Goal: Information Seeking & Learning: Learn about a topic

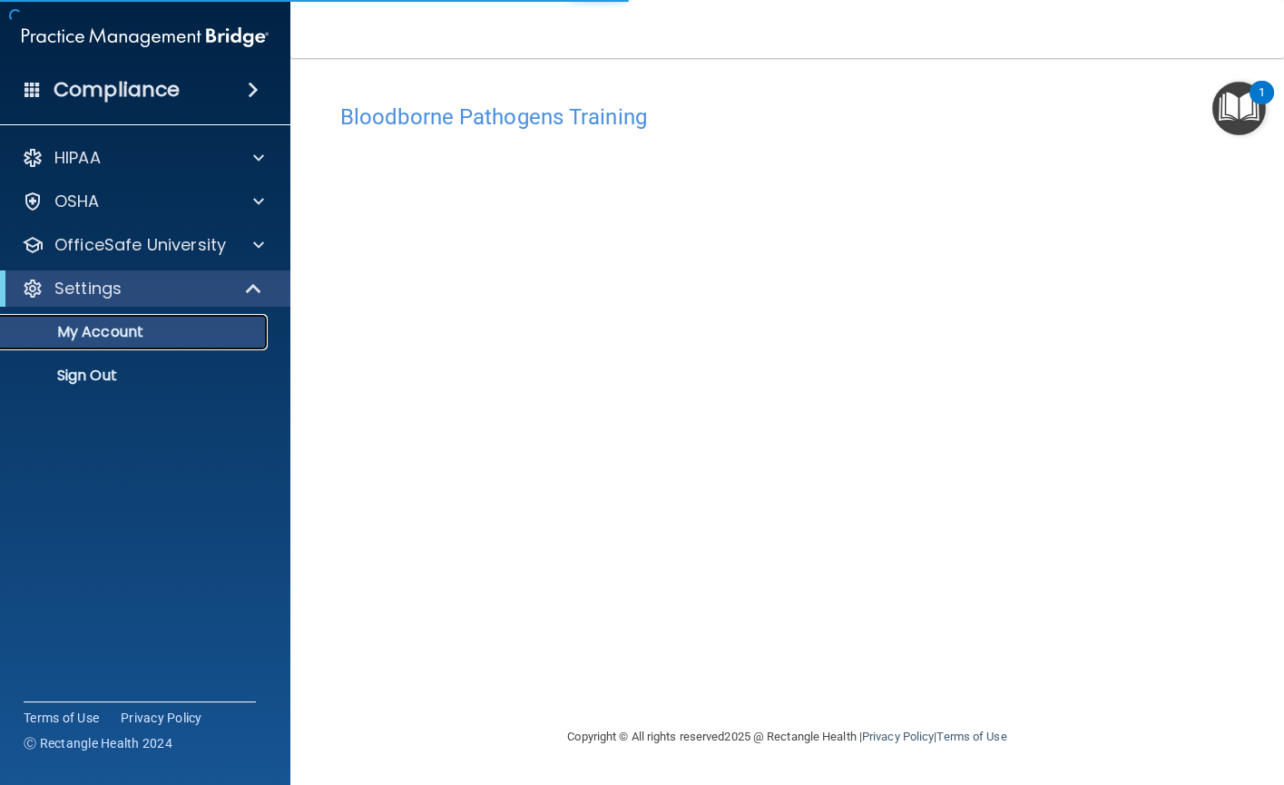
click at [104, 331] on p "My Account" at bounding box center [136, 332] width 248 height 18
click at [129, 331] on p "My Account" at bounding box center [136, 332] width 248 height 18
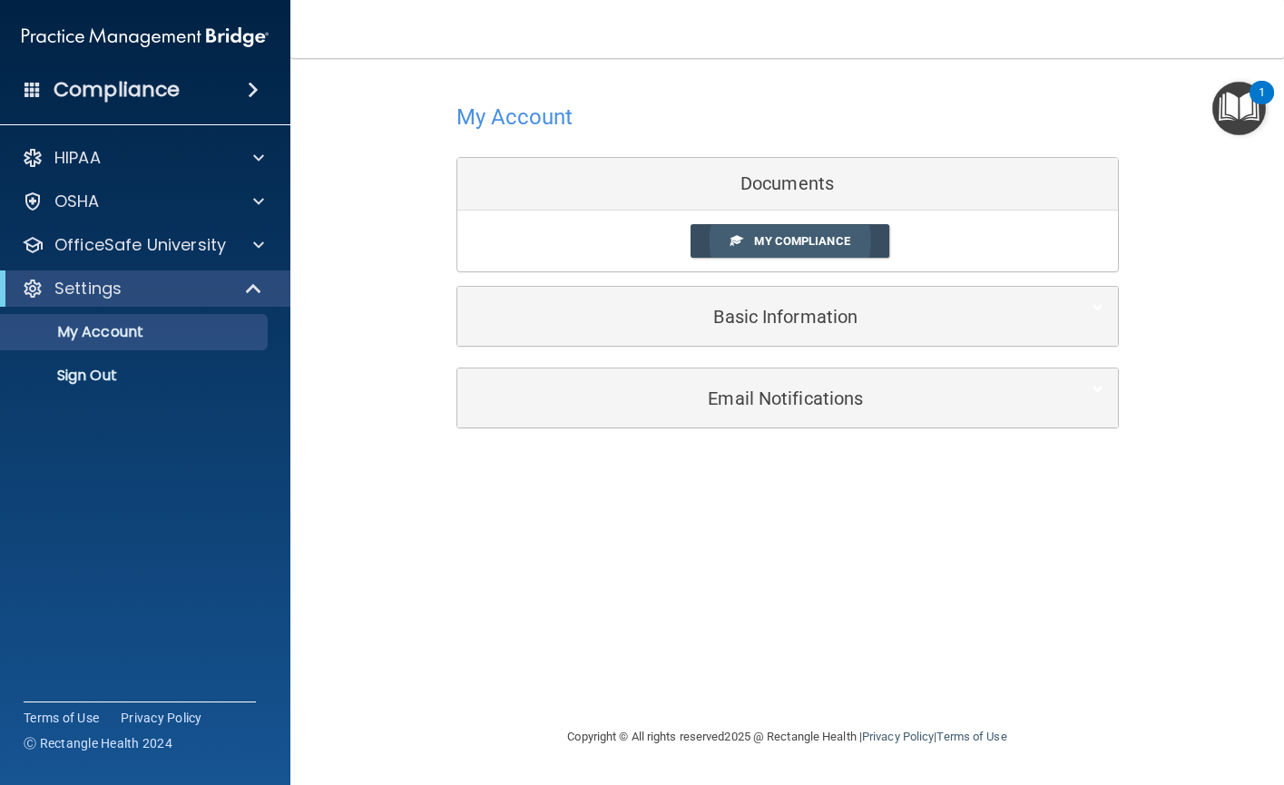
click at [814, 243] on span "My Compliance" at bounding box center [801, 241] width 95 height 14
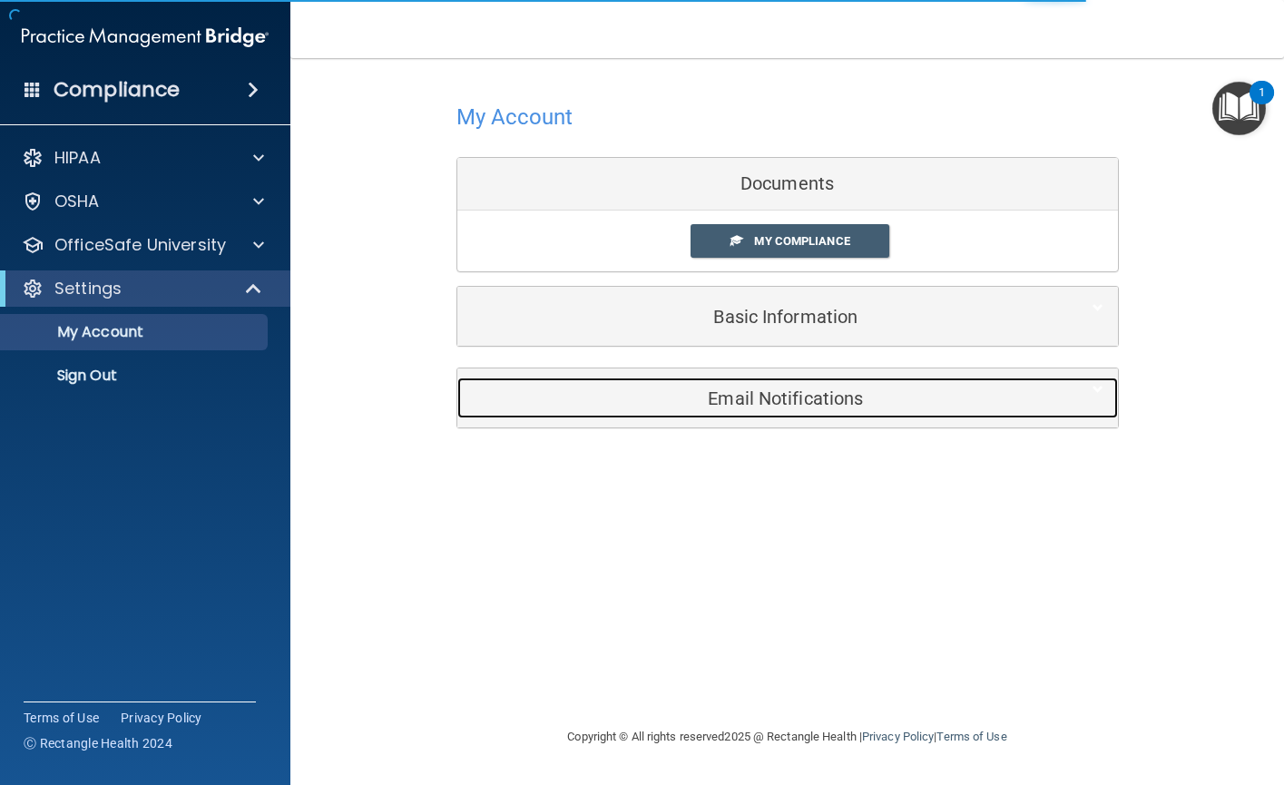
click at [772, 398] on h5 "Email Notifications" at bounding box center [760, 398] width 578 height 20
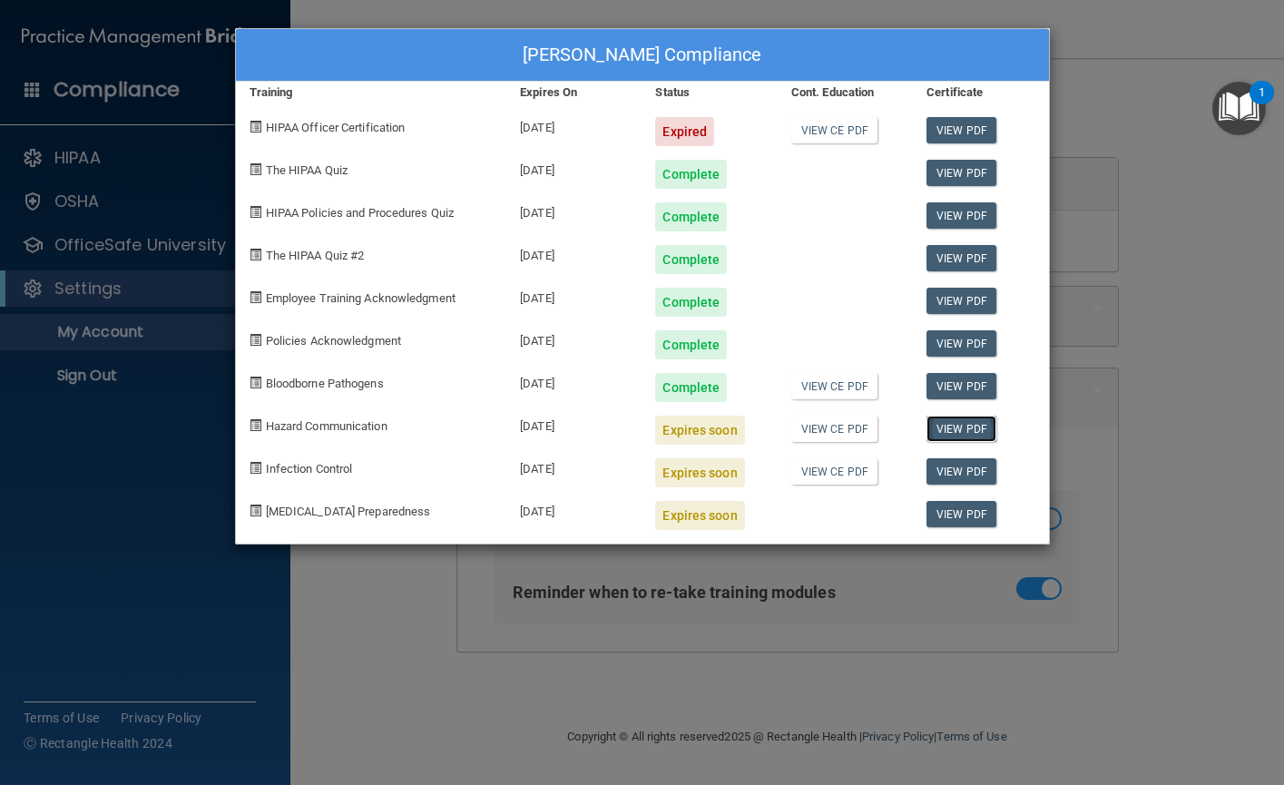
click at [969, 428] on link "View PDF" at bounding box center [962, 429] width 70 height 26
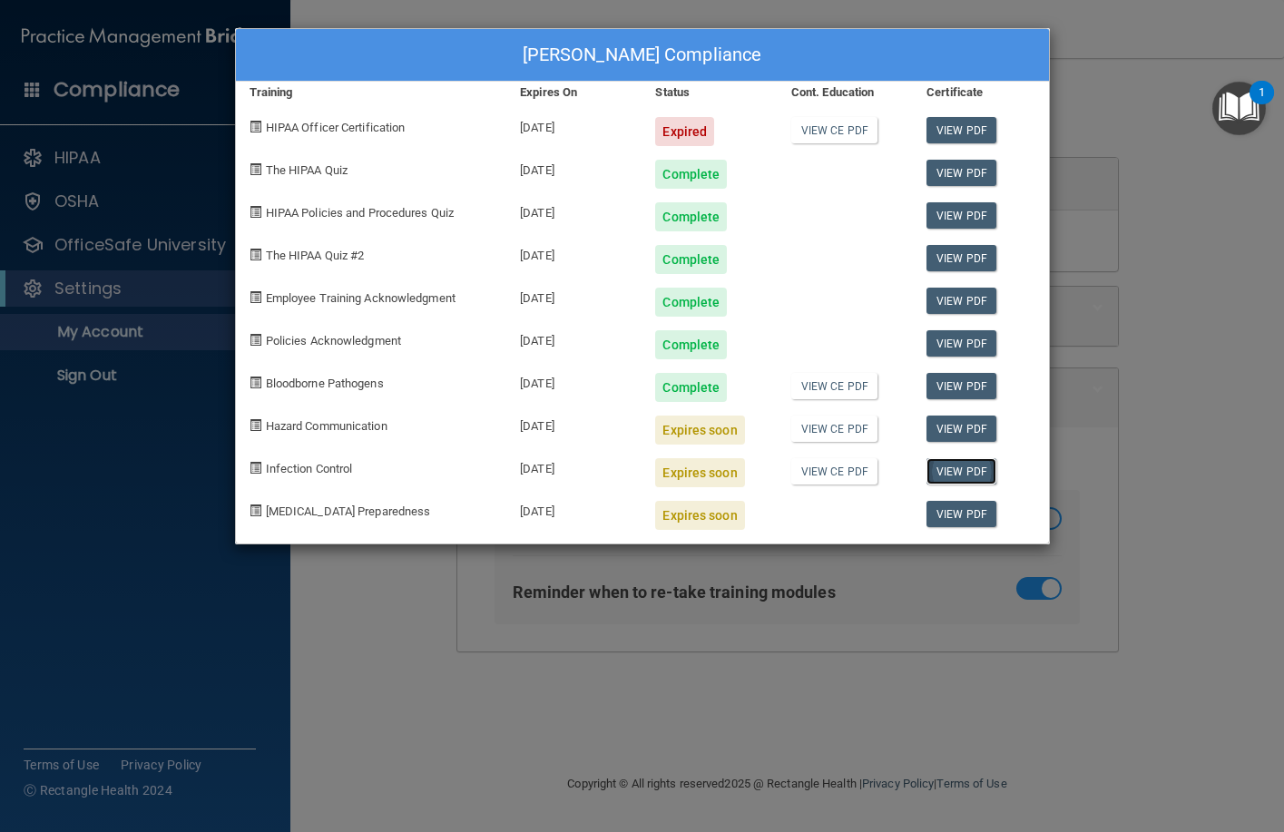
click at [943, 472] on link "View PDF" at bounding box center [962, 471] width 70 height 26
click at [946, 469] on link "View PDF" at bounding box center [962, 471] width 70 height 26
click at [830, 432] on link "View CE PDF" at bounding box center [835, 429] width 86 height 26
click at [949, 385] on link "View PDF" at bounding box center [962, 386] width 70 height 26
click at [972, 429] on link "View PDF" at bounding box center [962, 429] width 70 height 26
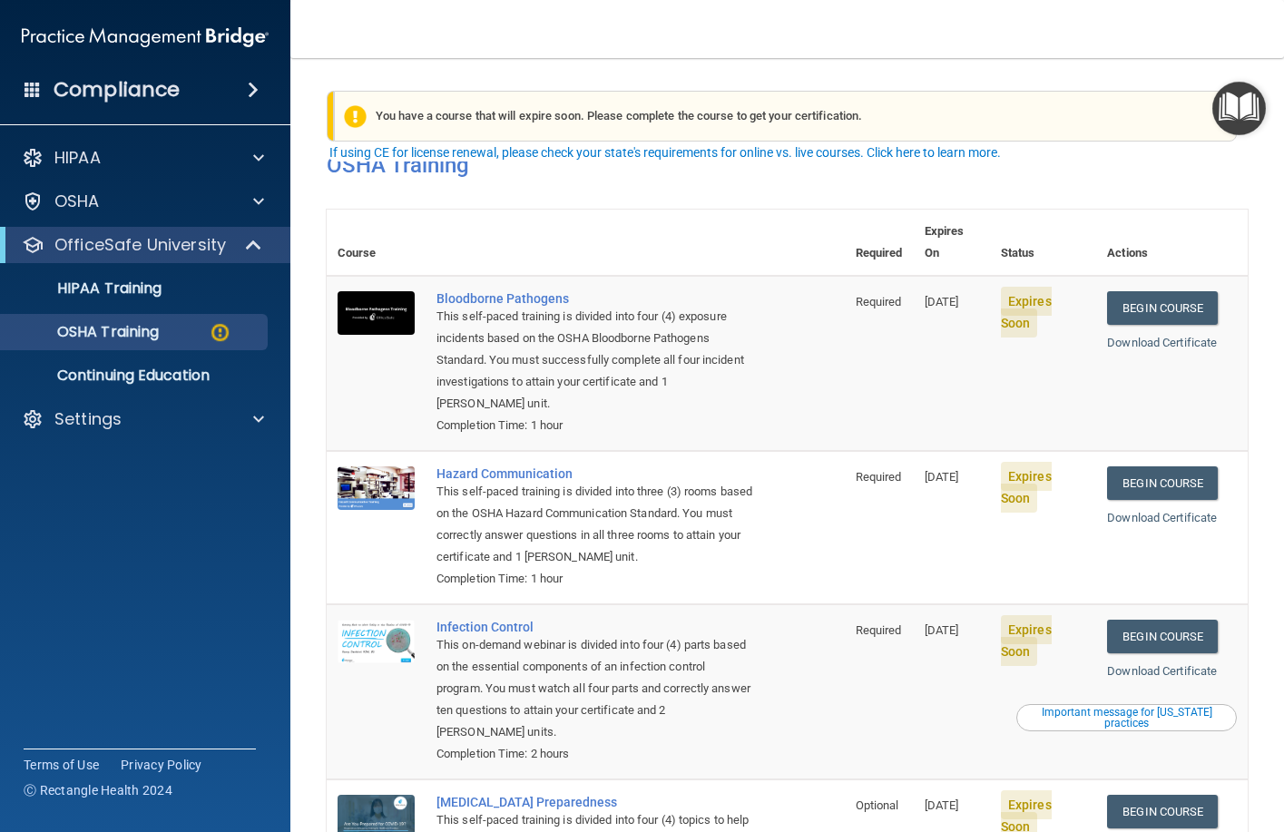
scroll to position [43, 0]
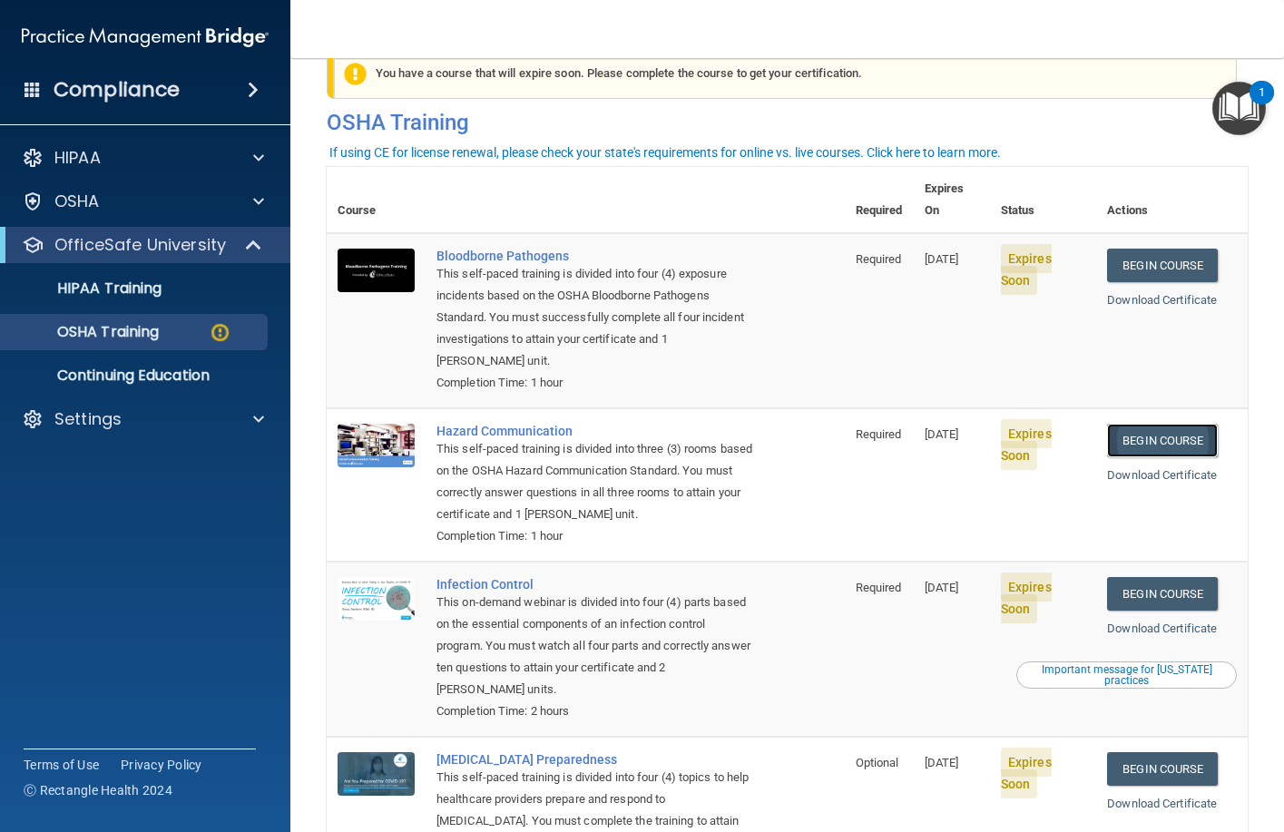
click at [1129, 424] on link "Begin Course" at bounding box center [1162, 441] width 111 height 34
click at [1170, 577] on link "Begin Course" at bounding box center [1162, 594] width 111 height 34
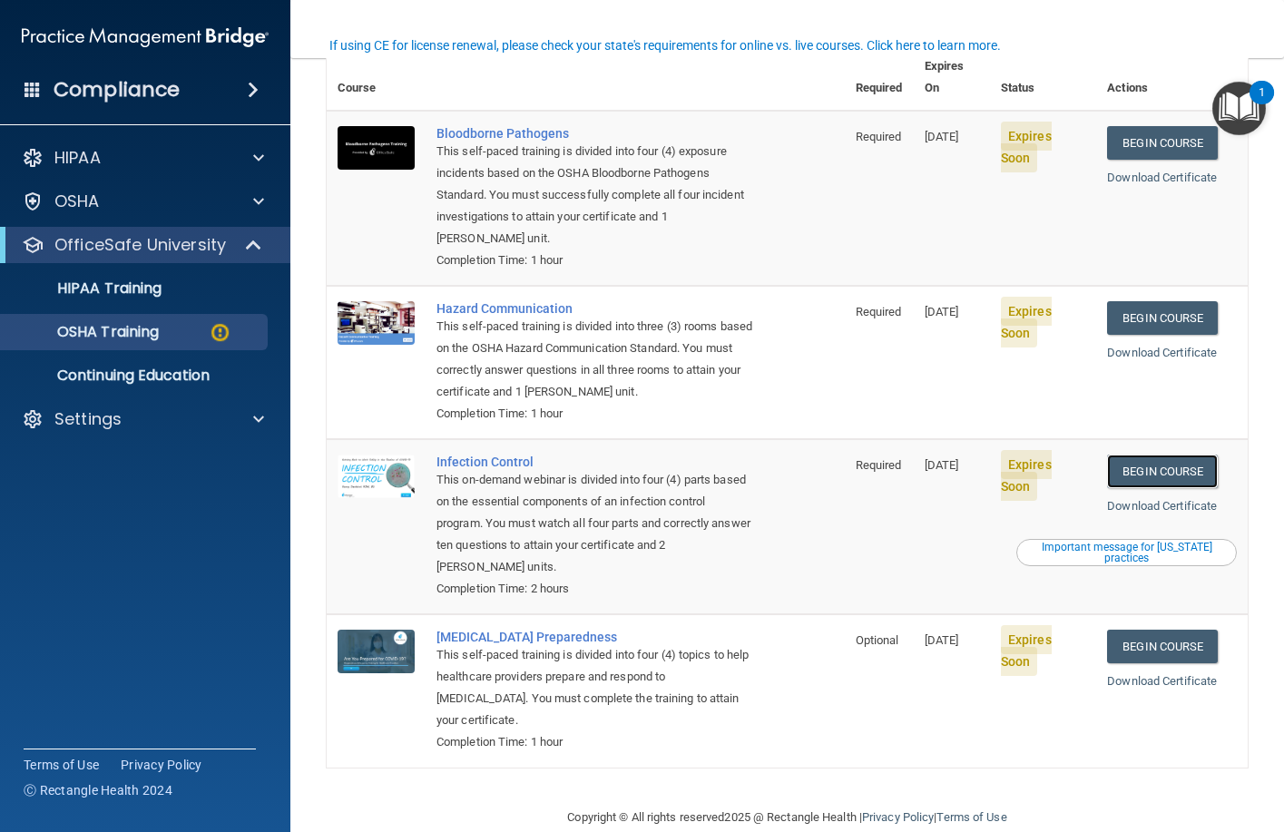
scroll to position [177, 0]
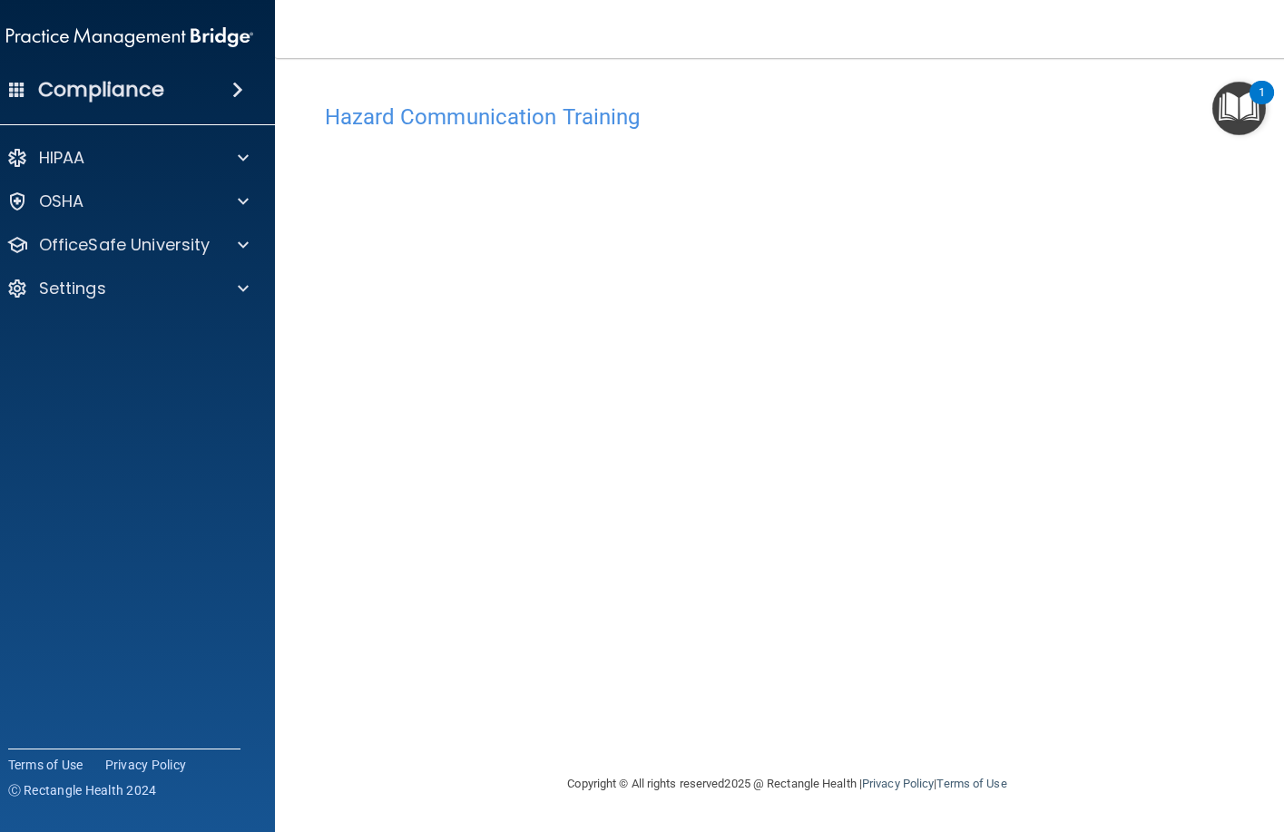
click at [1258, 96] on div "1" at bounding box center [1262, 93] width 25 height 24
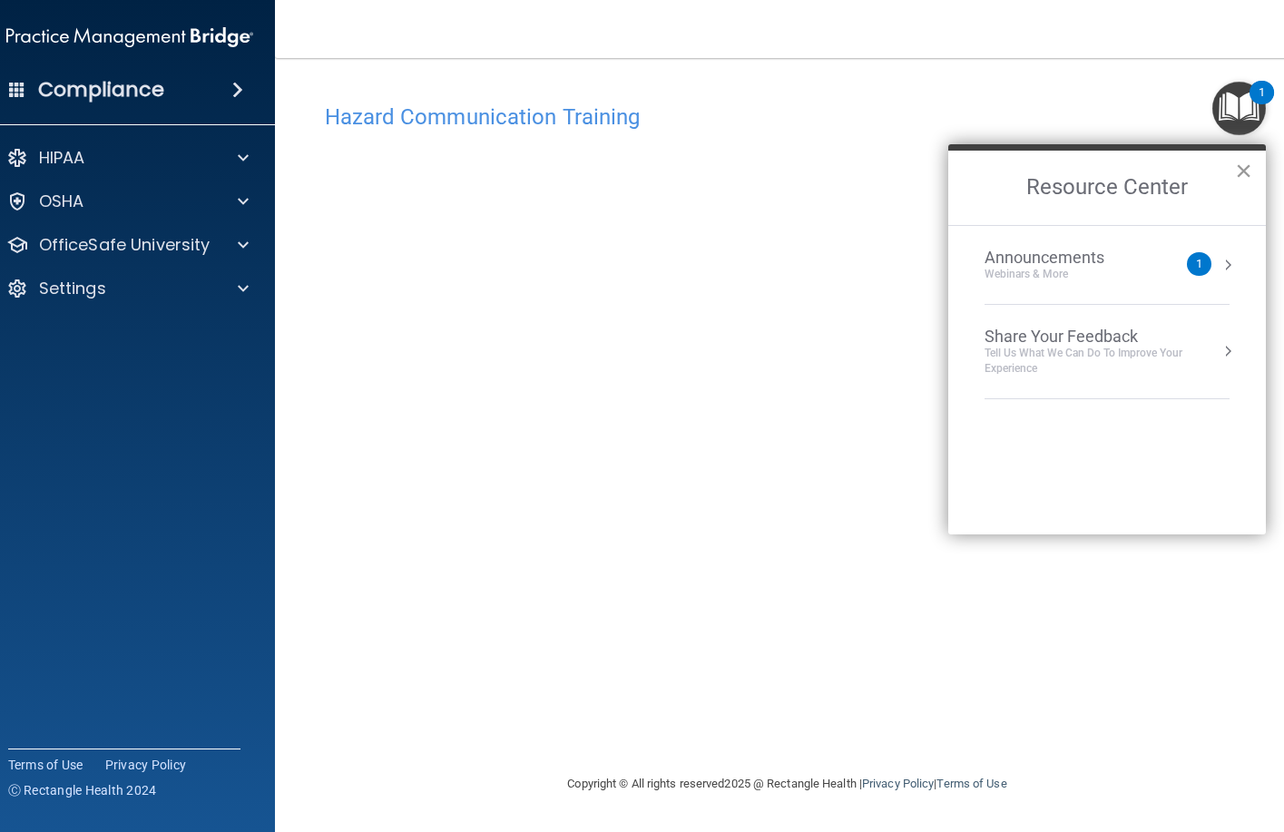
click at [1240, 172] on button "×" at bounding box center [1243, 170] width 17 height 29
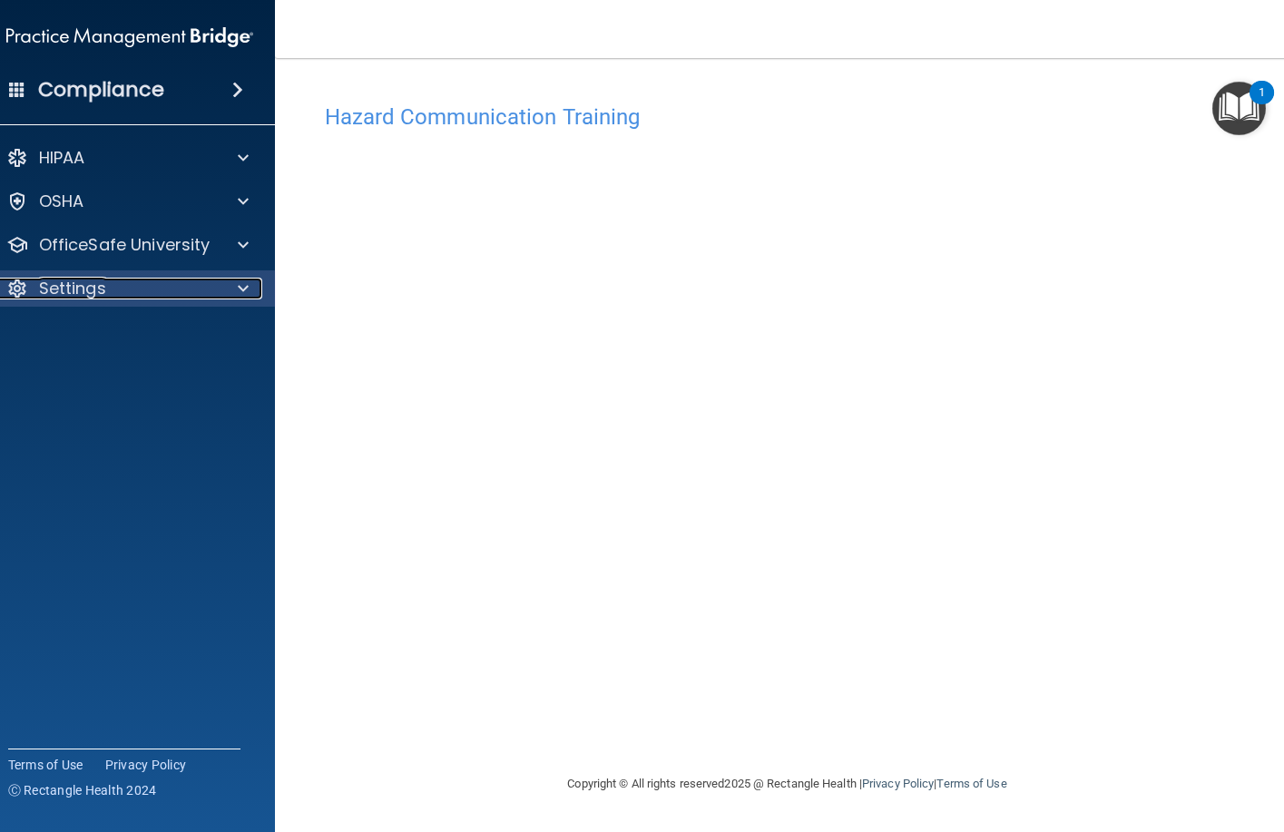
click at [241, 287] on span at bounding box center [243, 289] width 11 height 22
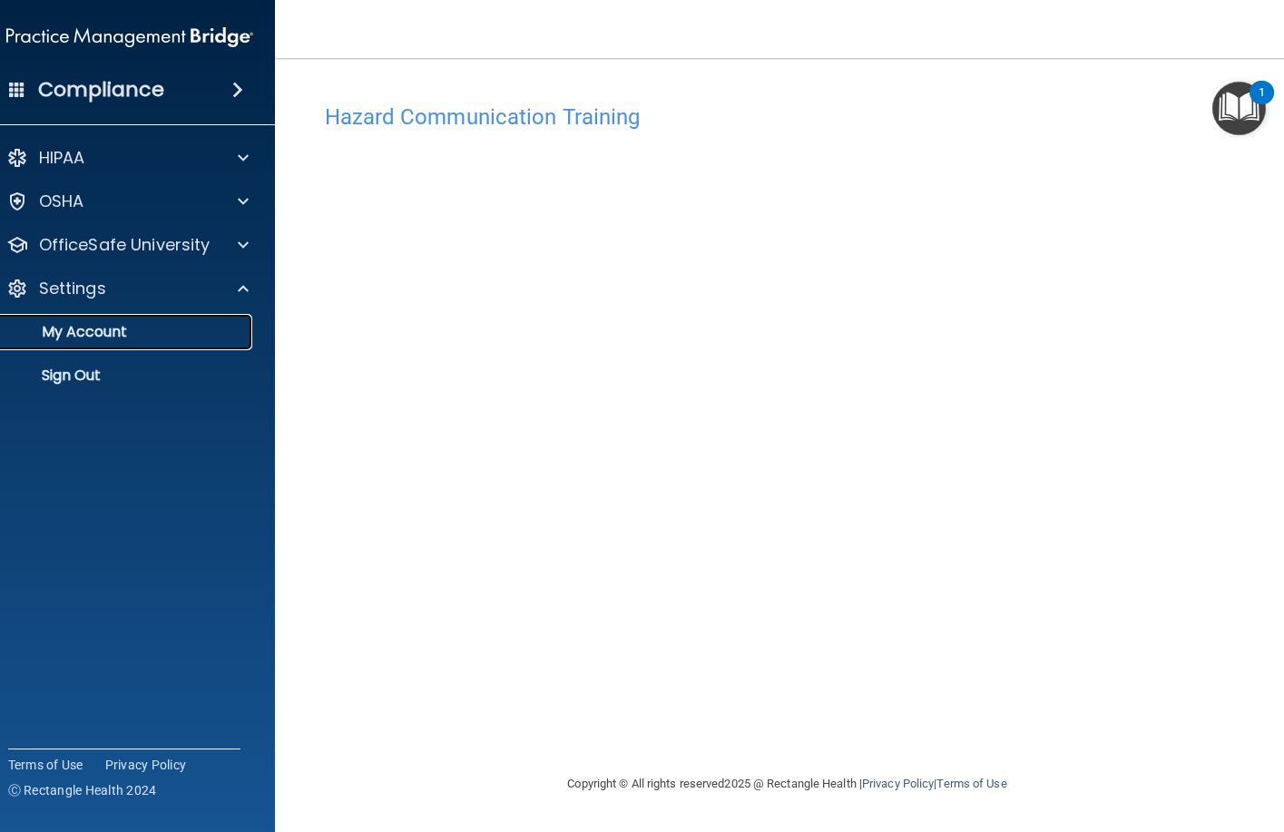
click at [118, 328] on p "My Account" at bounding box center [120, 332] width 248 height 18
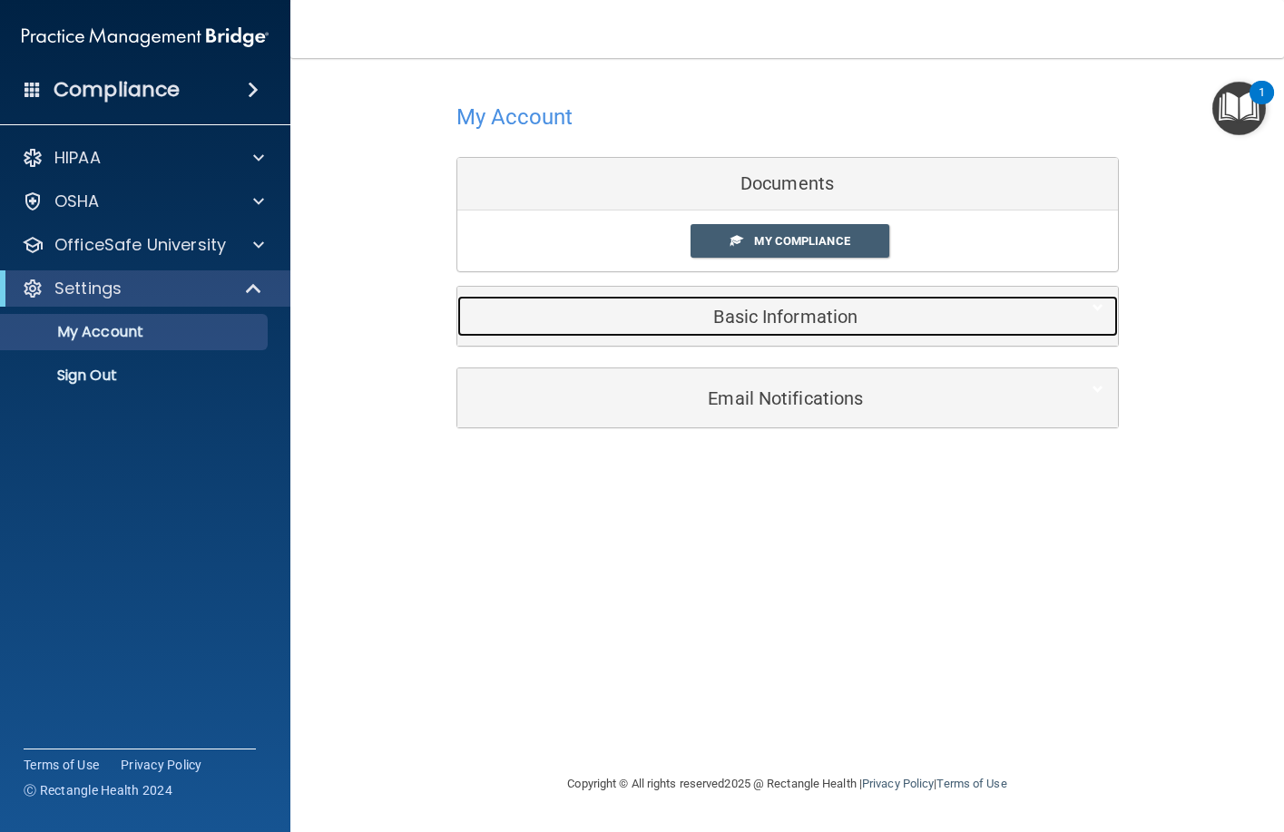
click at [759, 321] on h5 "Basic Information" at bounding box center [760, 317] width 578 height 20
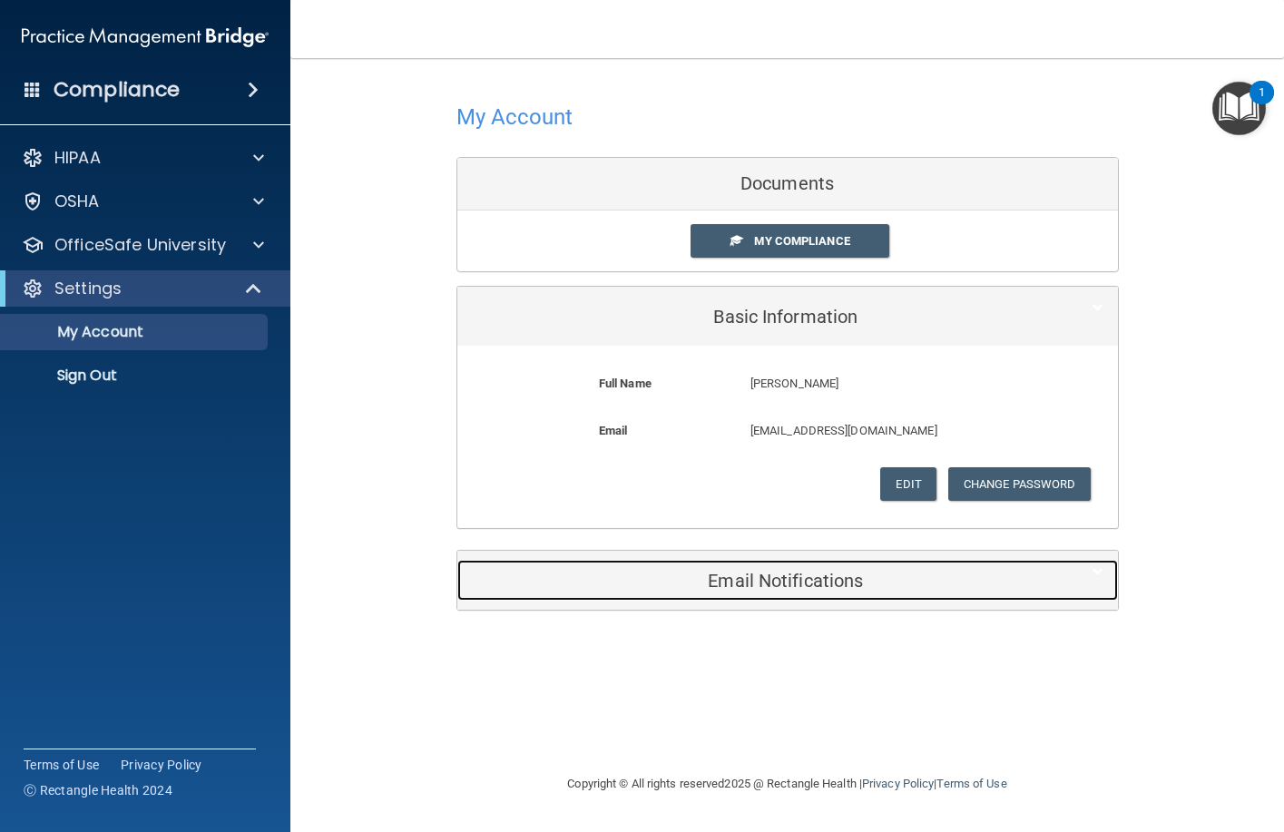
click at [755, 591] on h5 "Email Notifications" at bounding box center [760, 581] width 578 height 20
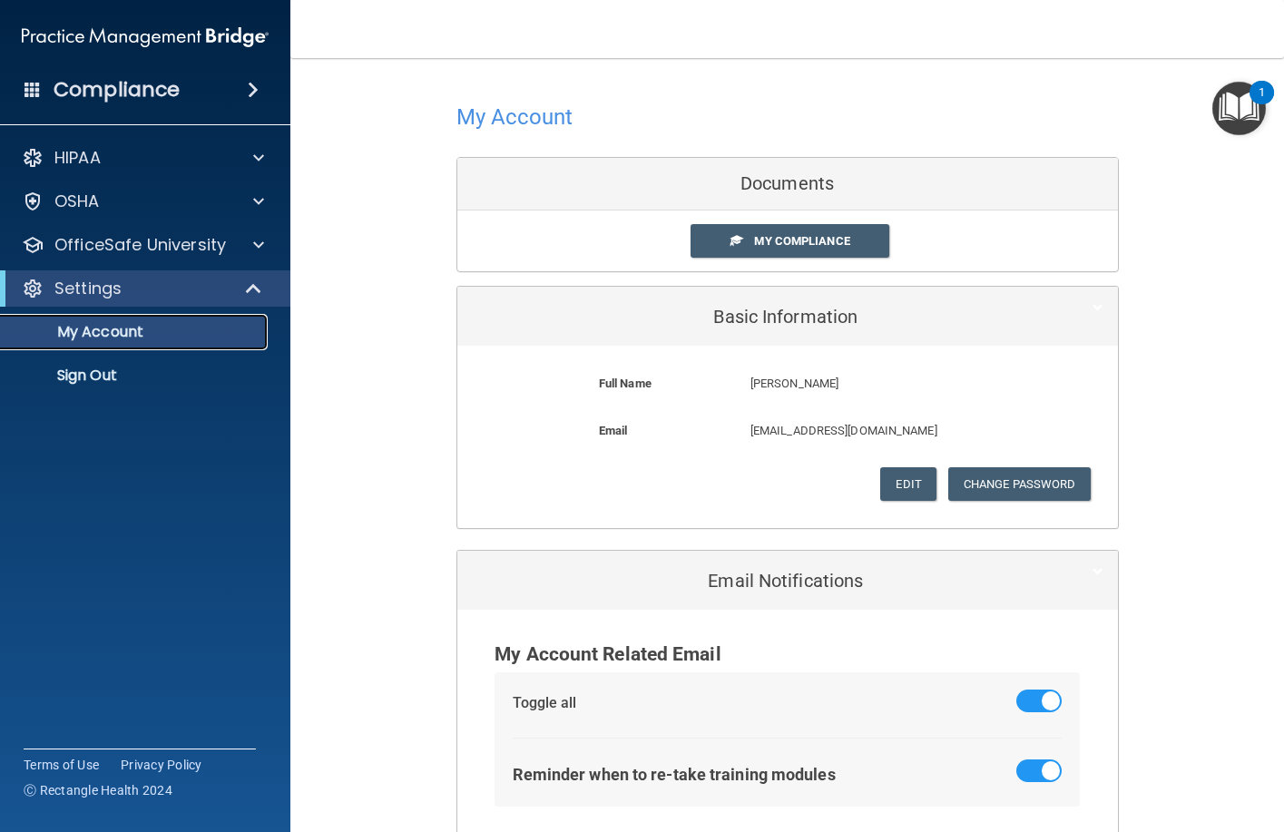
click at [98, 327] on p "My Account" at bounding box center [136, 332] width 248 height 18
click at [824, 234] on span "My Compliance" at bounding box center [801, 241] width 95 height 14
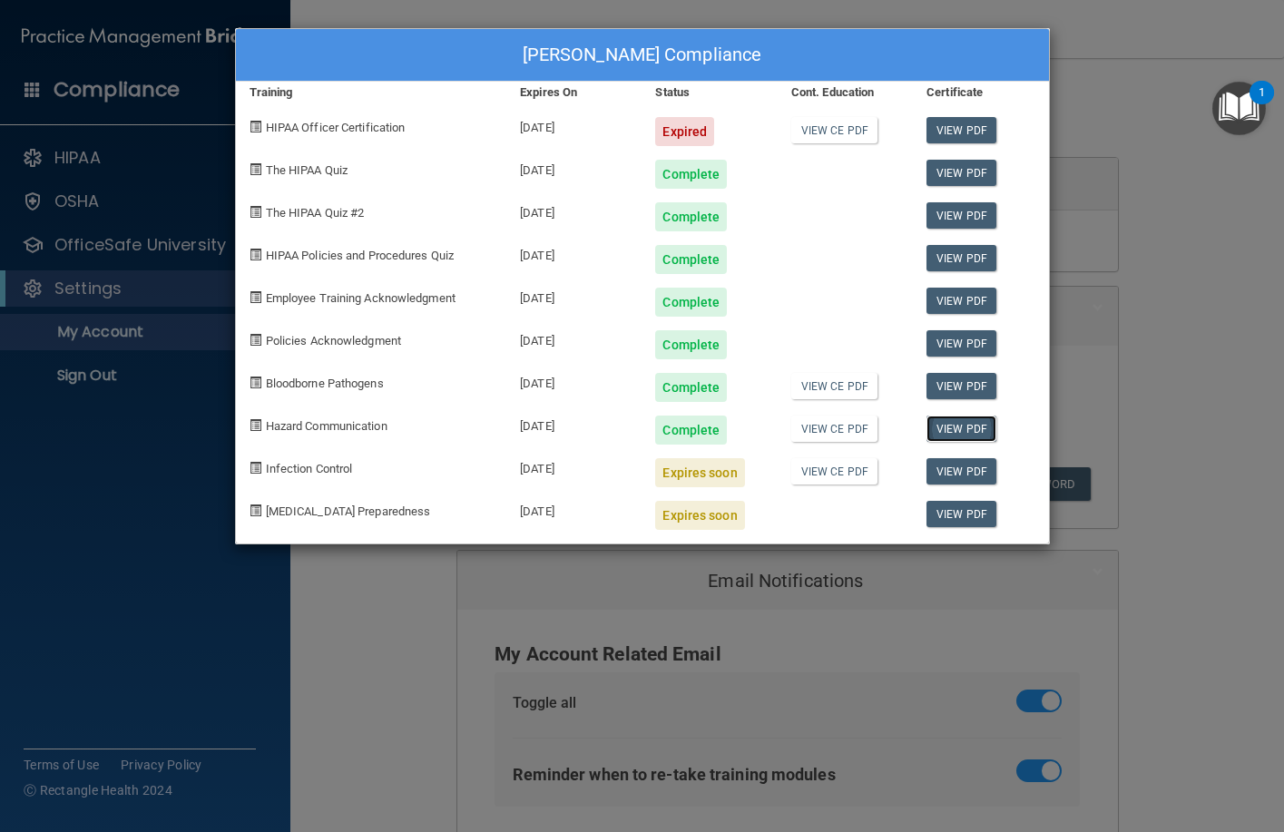
click at [947, 431] on link "View PDF" at bounding box center [962, 429] width 70 height 26
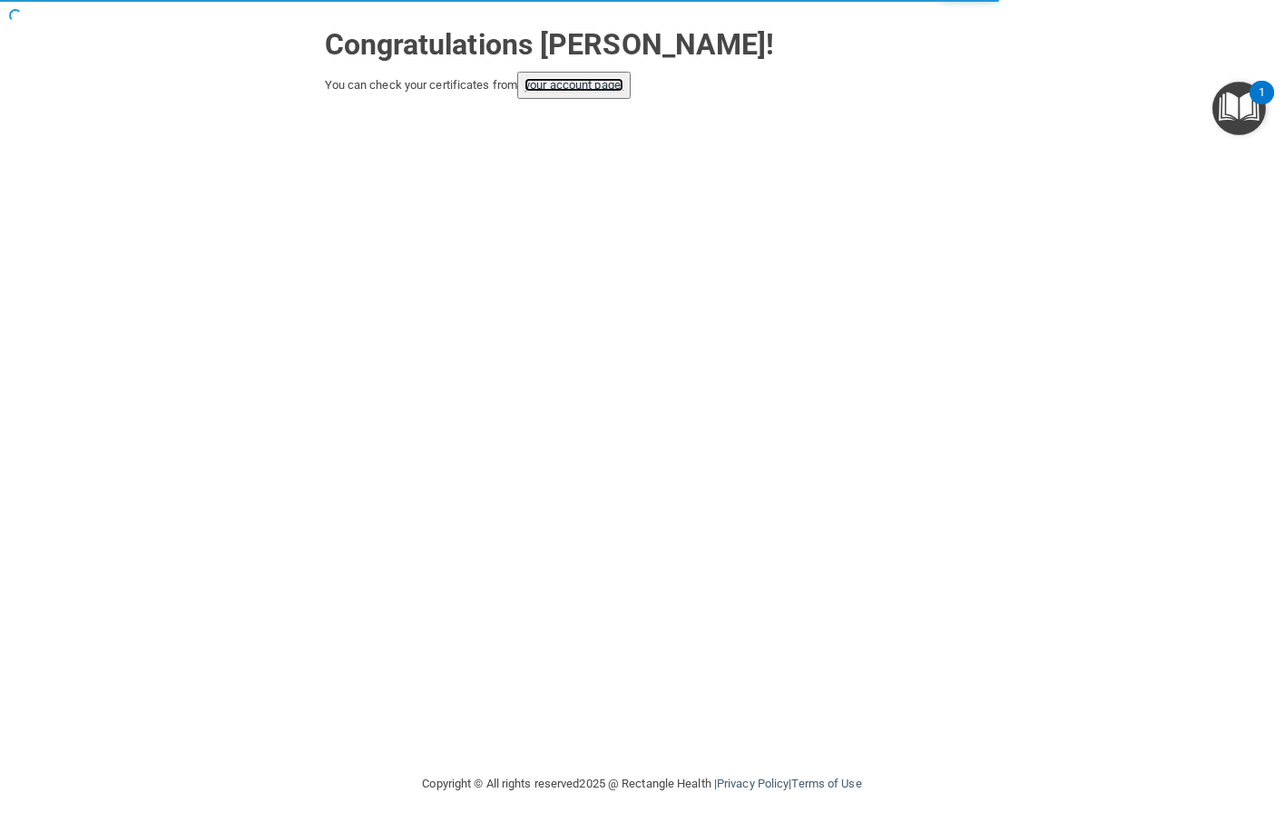
click at [574, 87] on link "your account page!" at bounding box center [574, 85] width 99 height 14
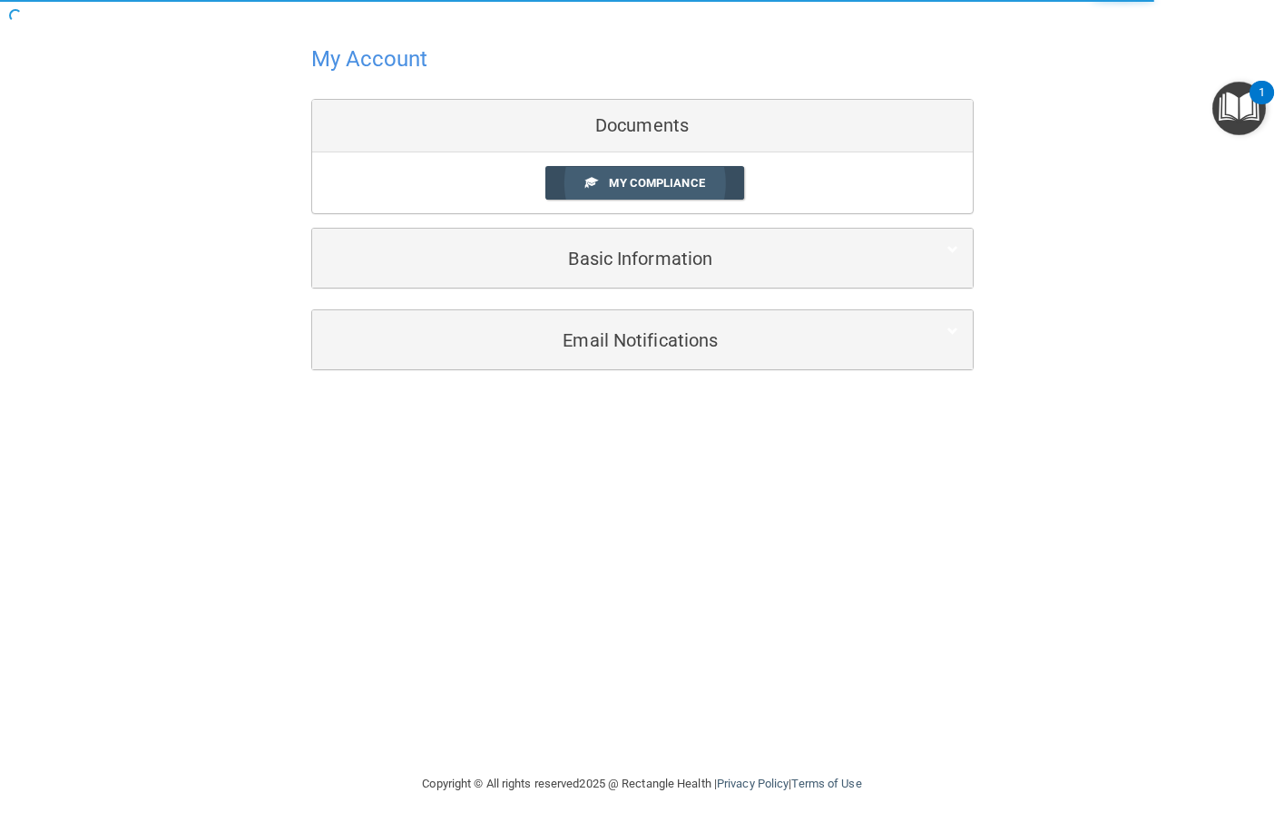
click at [645, 178] on span "My Compliance" at bounding box center [656, 183] width 95 height 14
click at [630, 182] on span "My Compliance" at bounding box center [656, 183] width 95 height 14
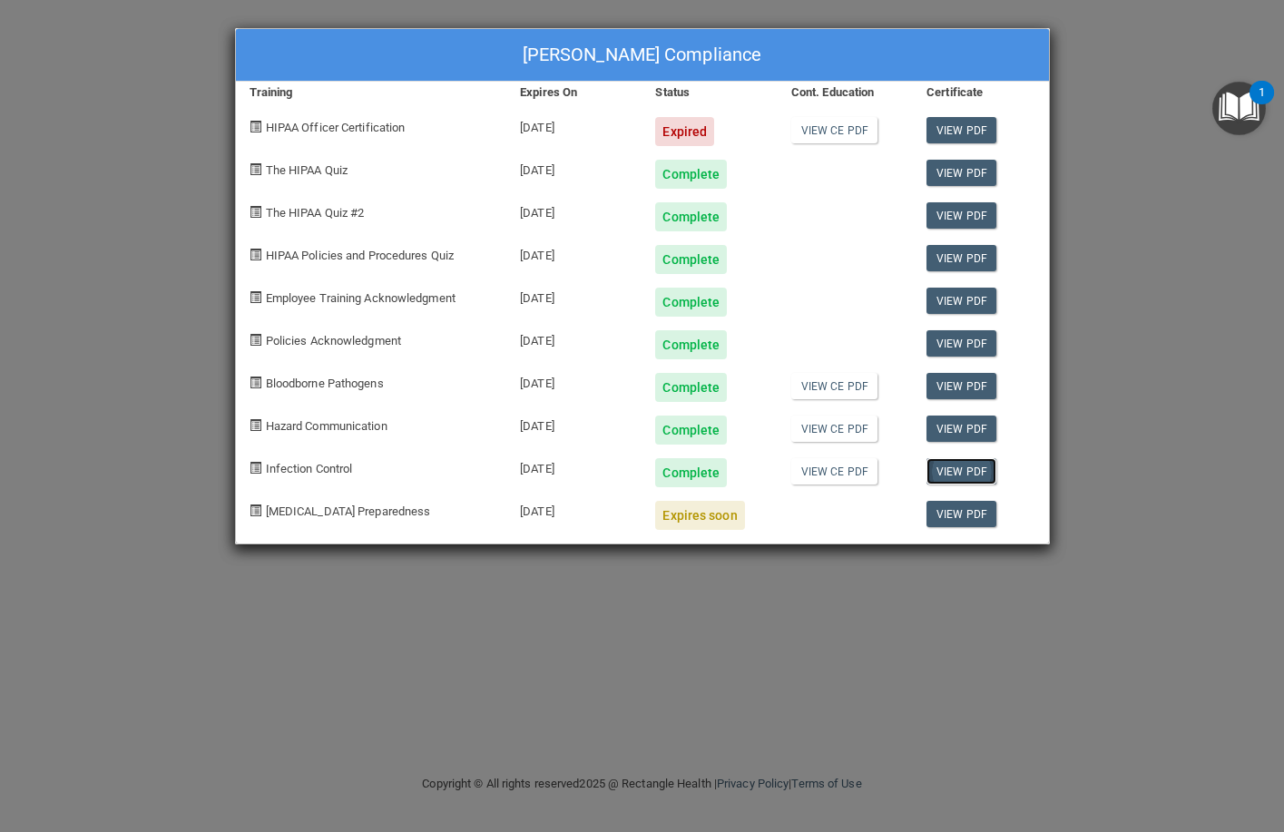
click at [955, 474] on link "View PDF" at bounding box center [962, 471] width 70 height 26
